Goal: Find specific page/section: Find specific page/section

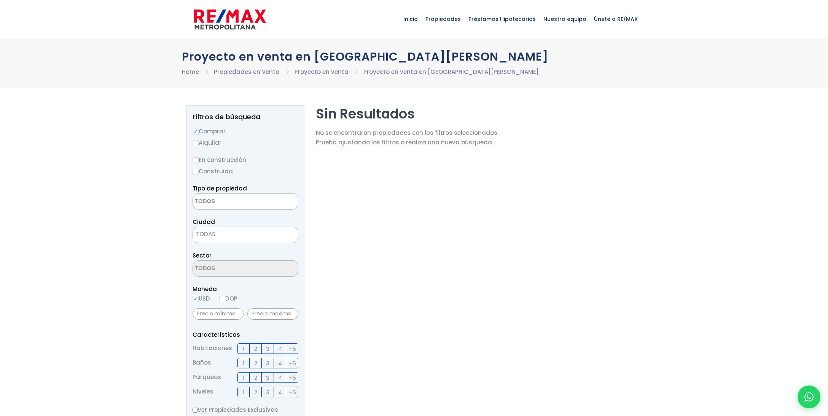
select select
click at [254, 18] on img at bounding box center [230, 19] width 72 height 23
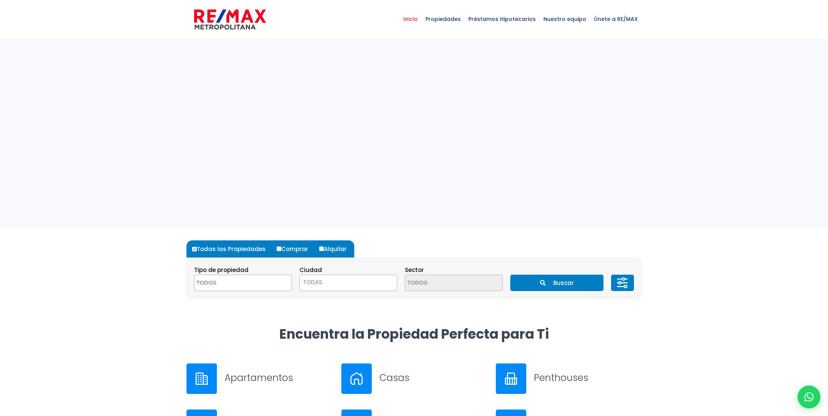
select select
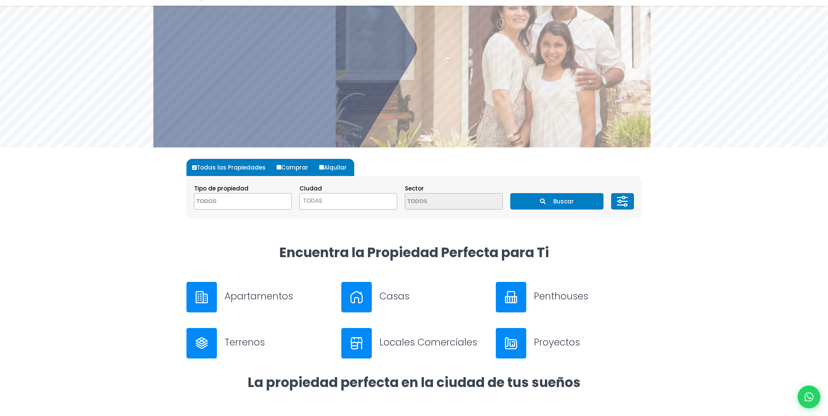
scroll to position [120, 0]
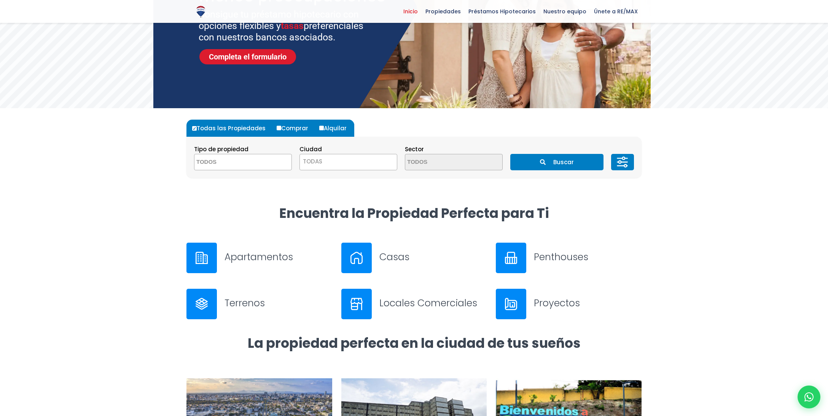
click at [281, 258] on h3 "Apartamentos" at bounding box center [279, 256] width 108 height 13
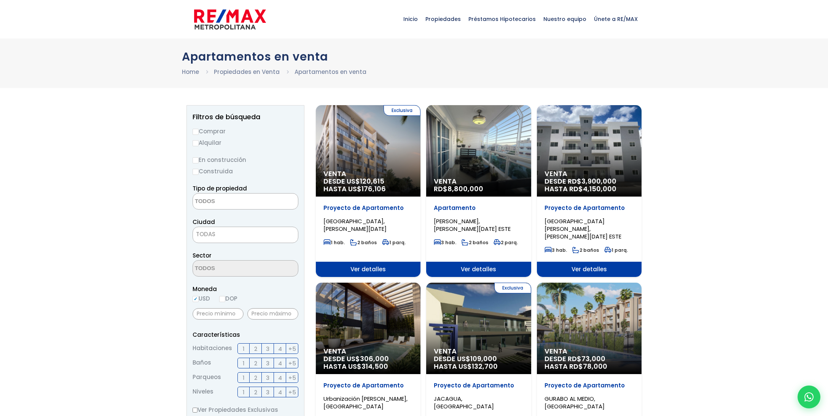
select select
